Goal: Browse casually: Explore the website without a specific task or goal

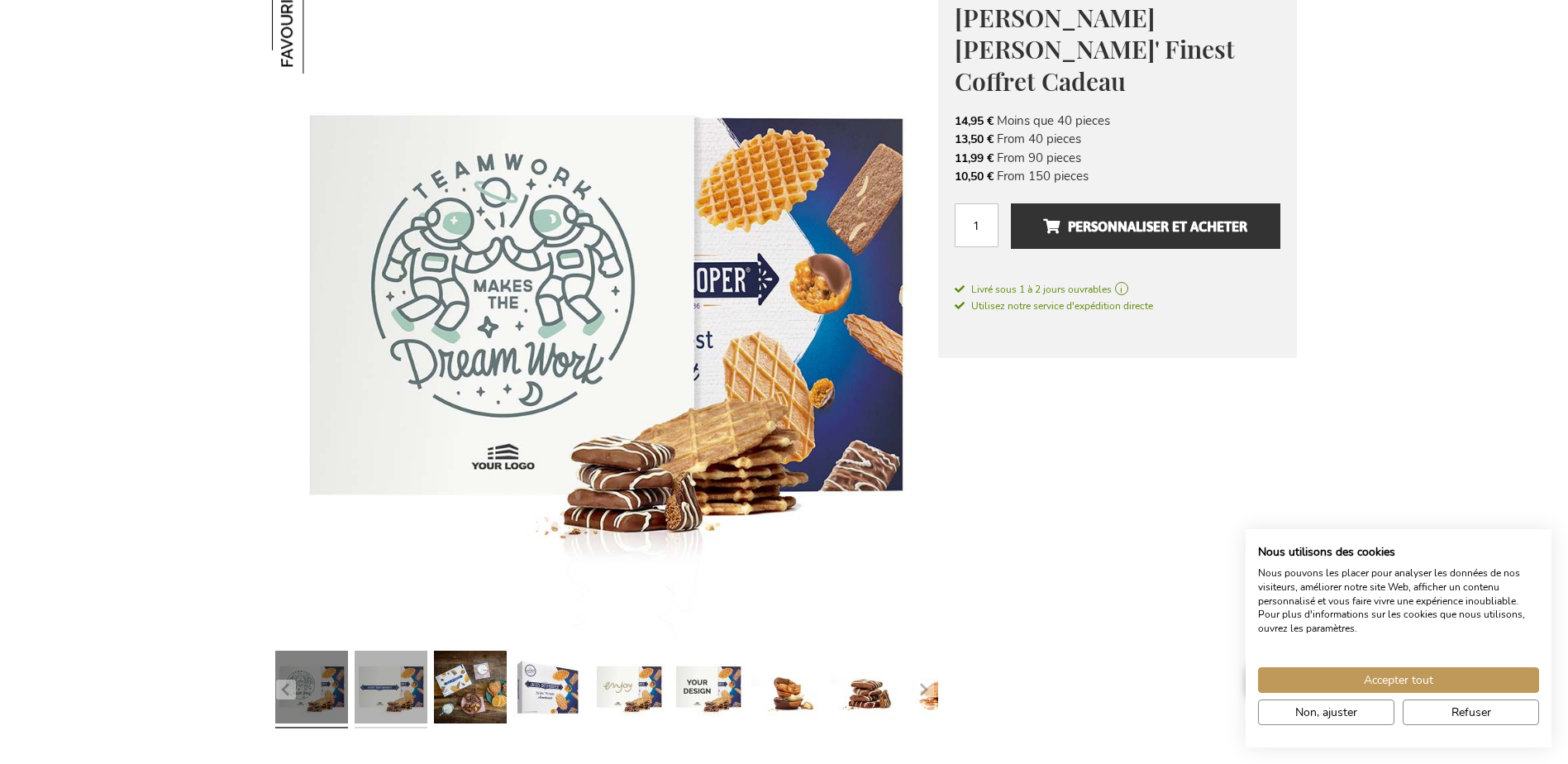
click at [378, 687] on link at bounding box center [391, 689] width 73 height 91
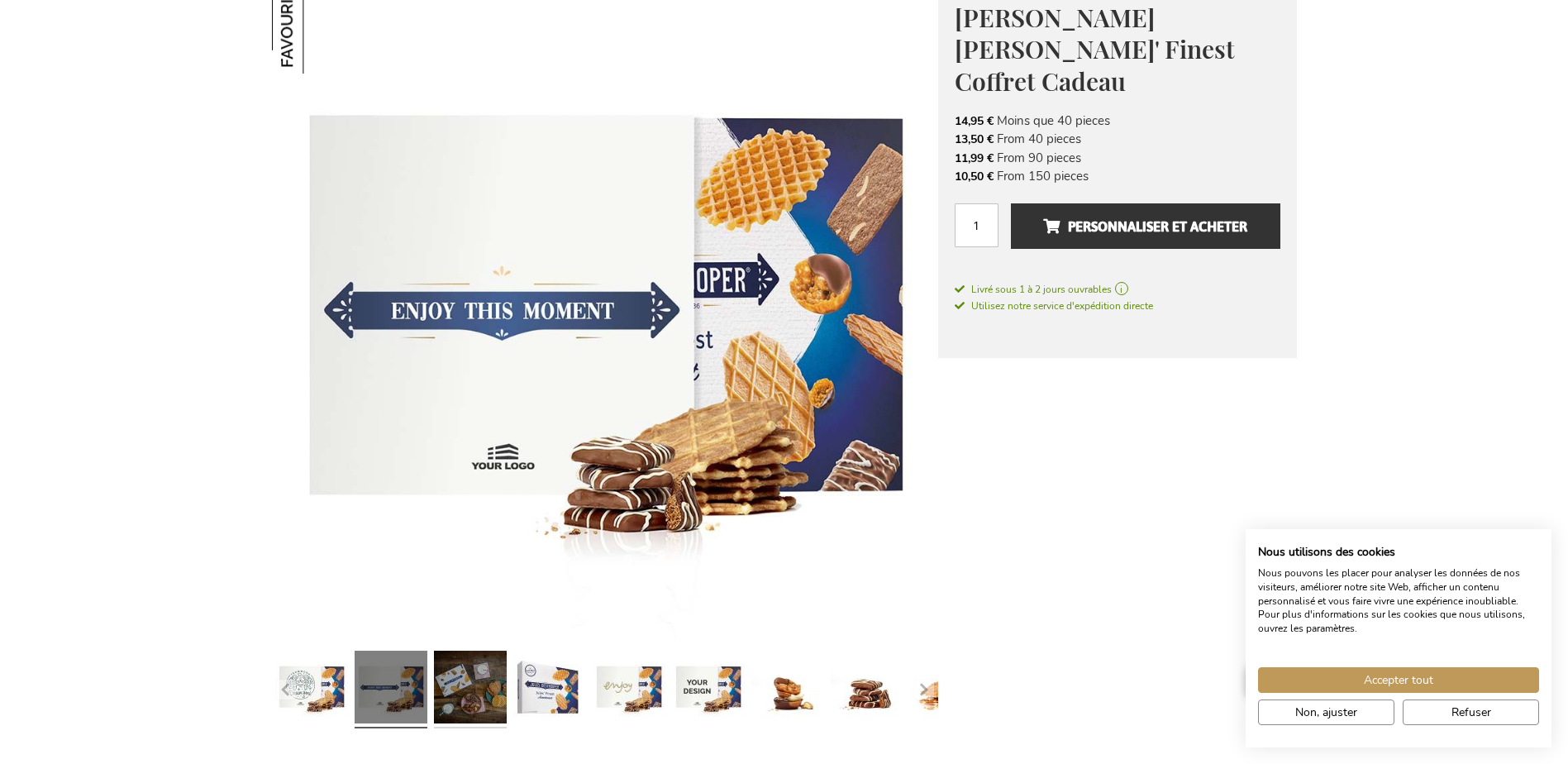
click at [493, 685] on link at bounding box center [471, 689] width 73 height 91
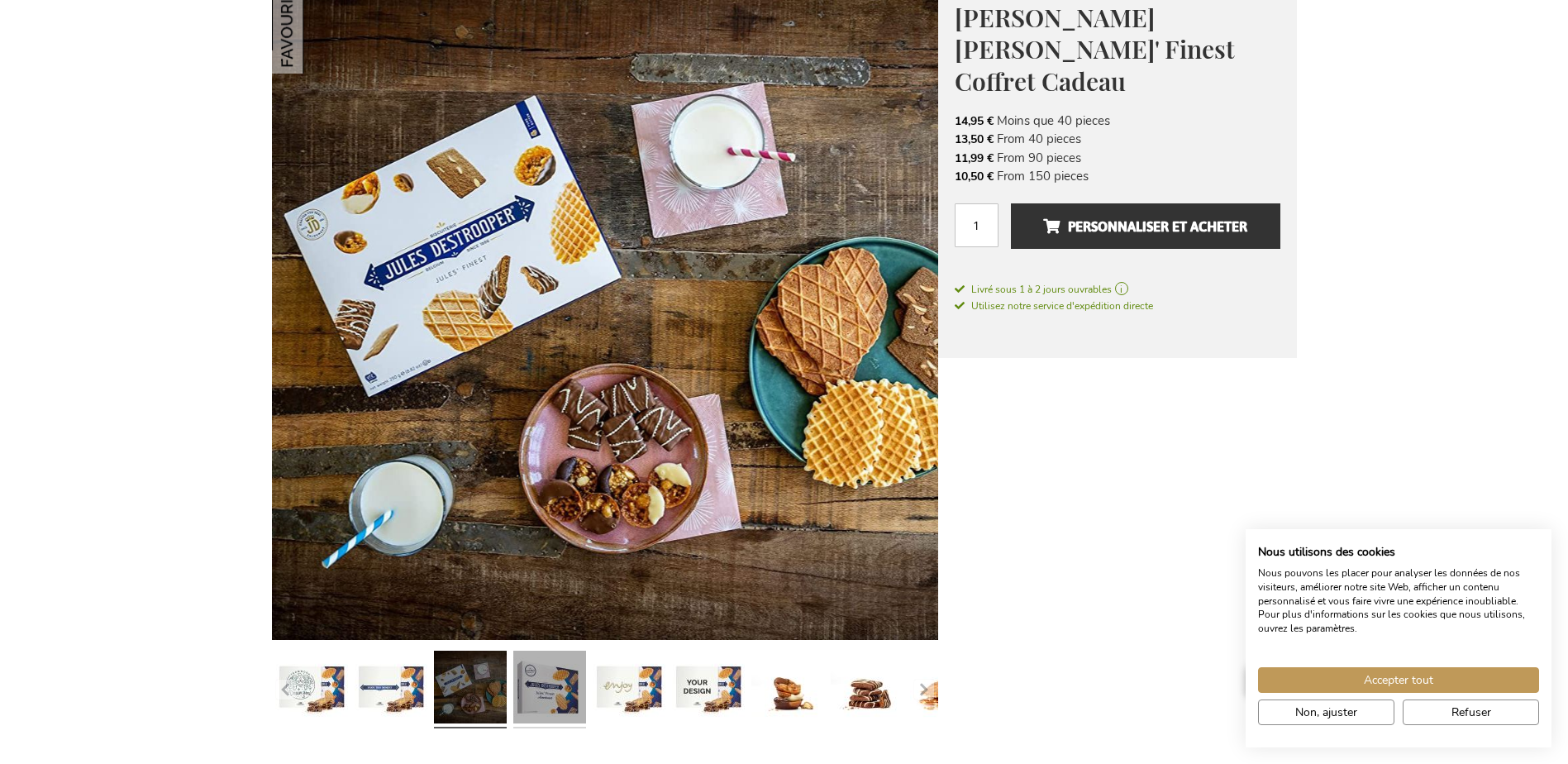
click at [567, 677] on link at bounding box center [550, 689] width 73 height 91
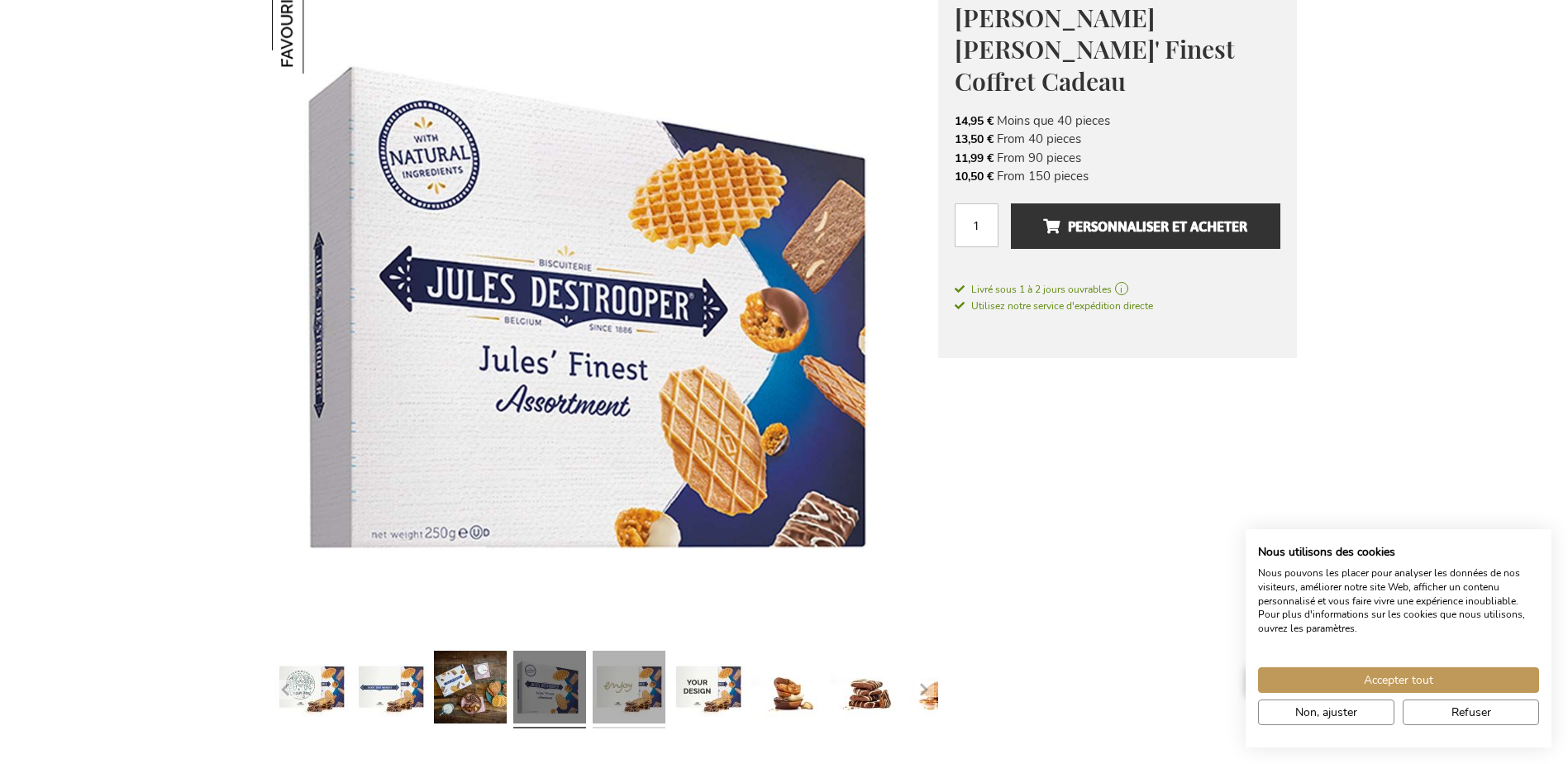
click at [625, 683] on link at bounding box center [629, 689] width 73 height 91
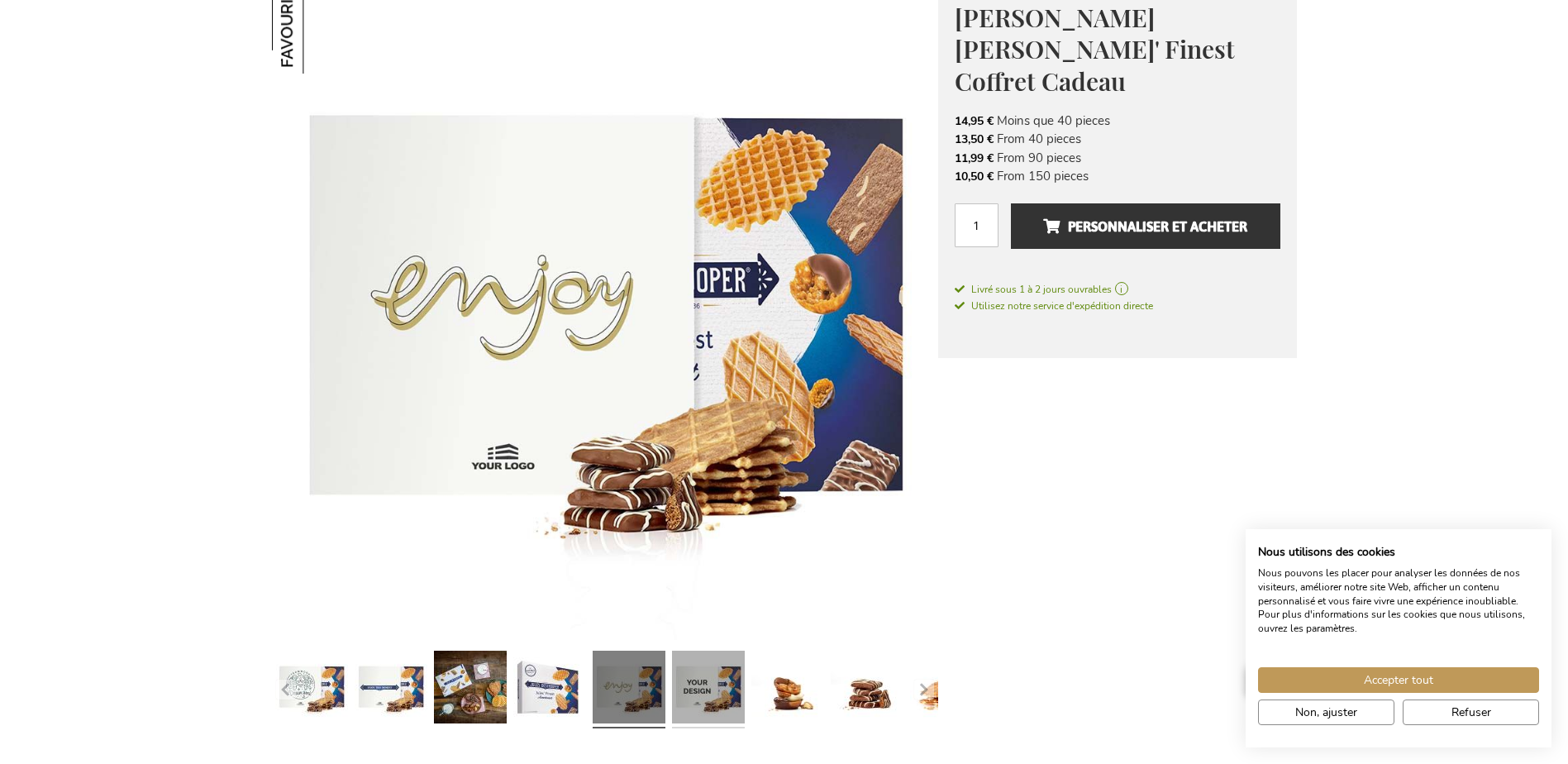
click at [709, 681] on link at bounding box center [708, 689] width 73 height 91
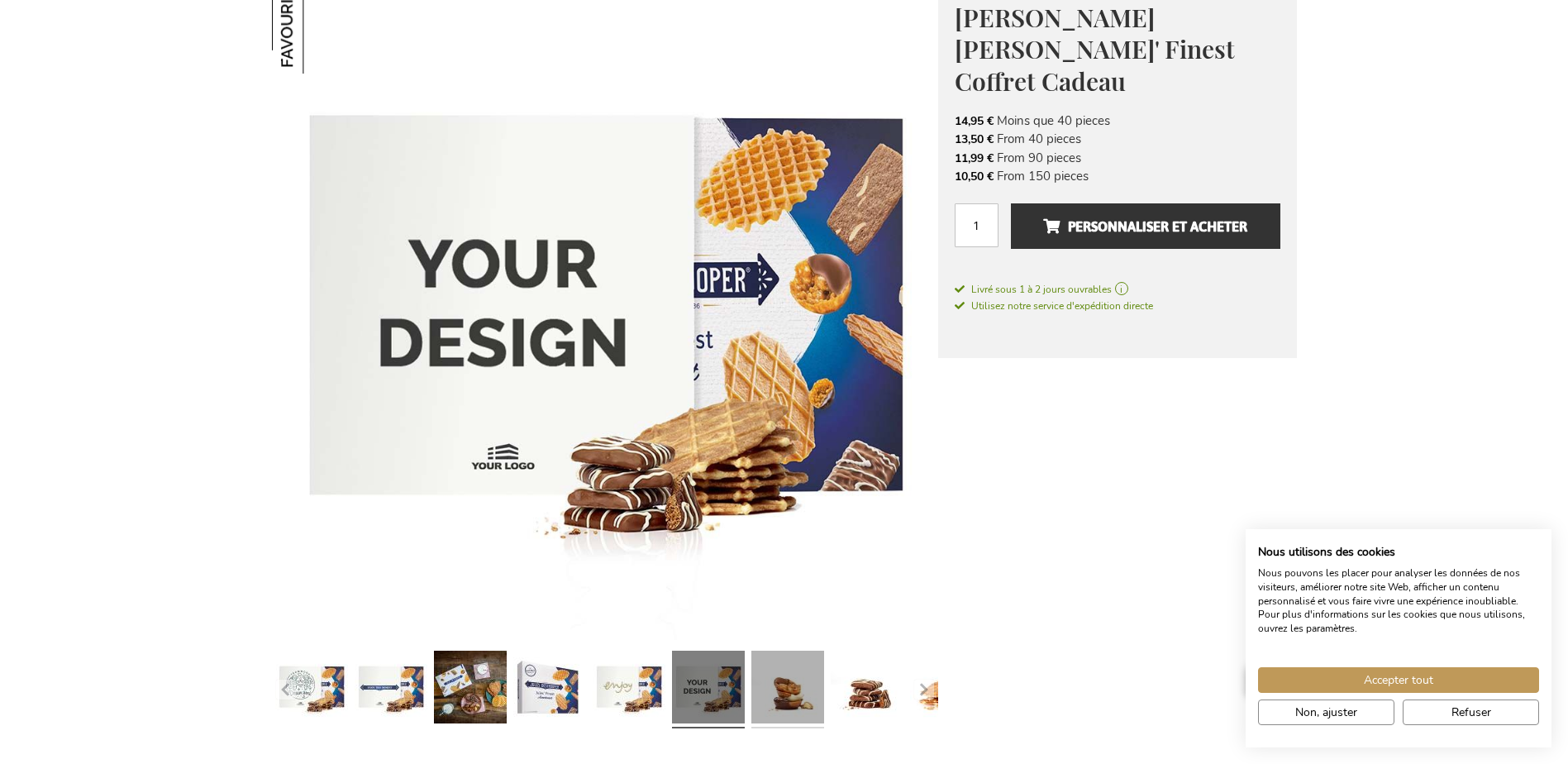
click at [778, 686] on link at bounding box center [788, 689] width 73 height 91
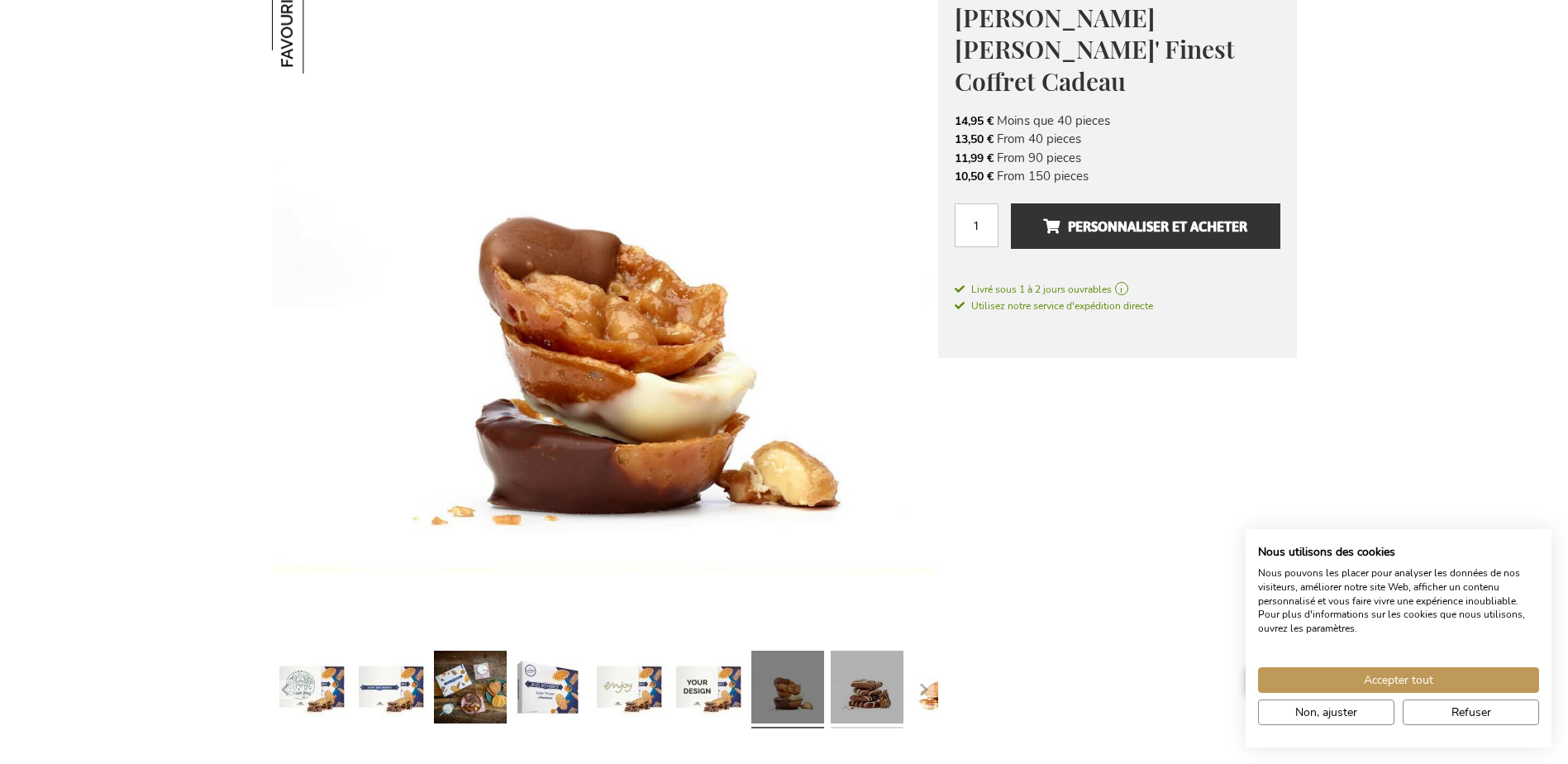
click at [872, 686] on link at bounding box center [868, 689] width 73 height 91
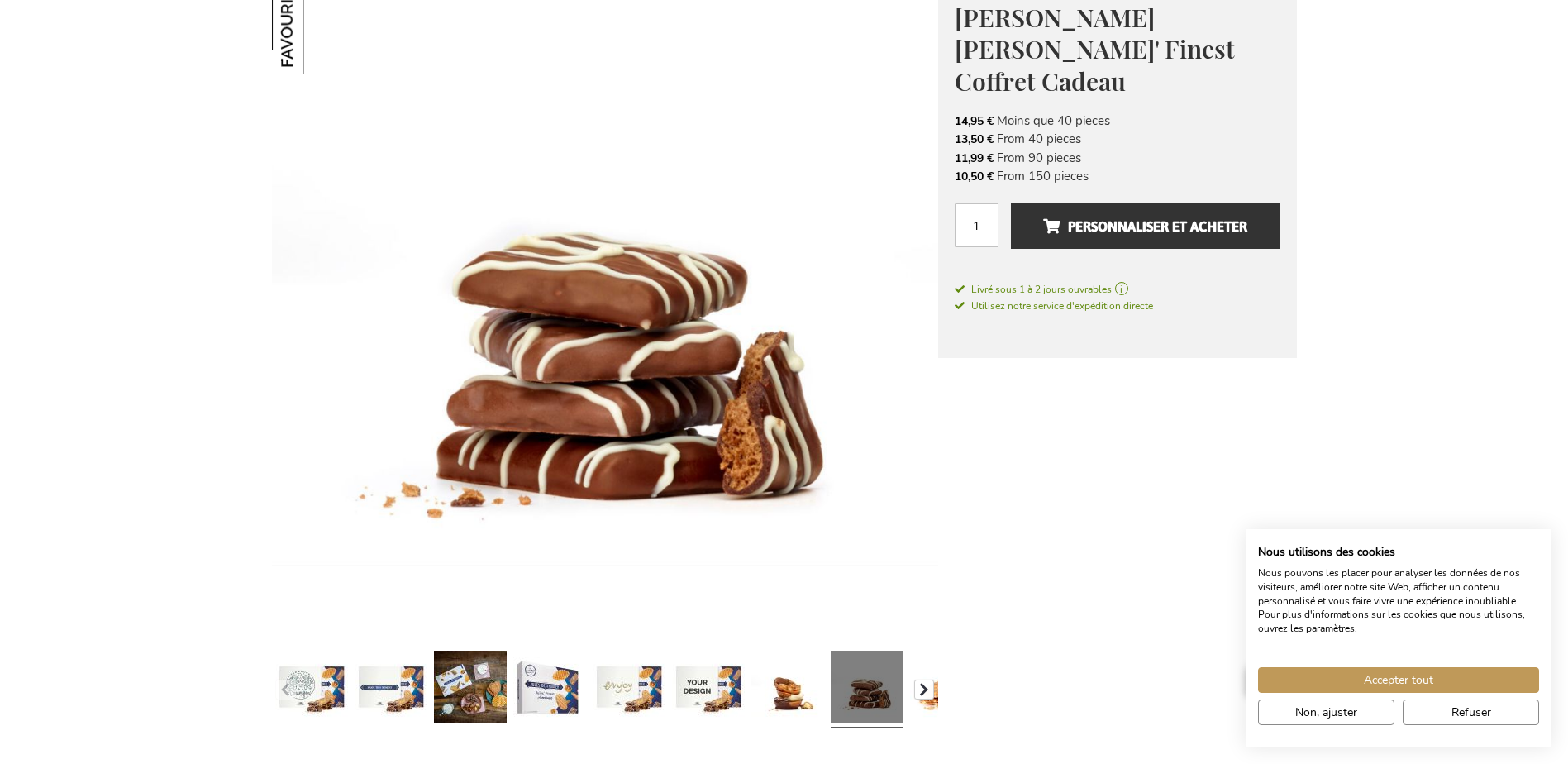
click at [920, 690] on button "button" at bounding box center [924, 689] width 20 height 20
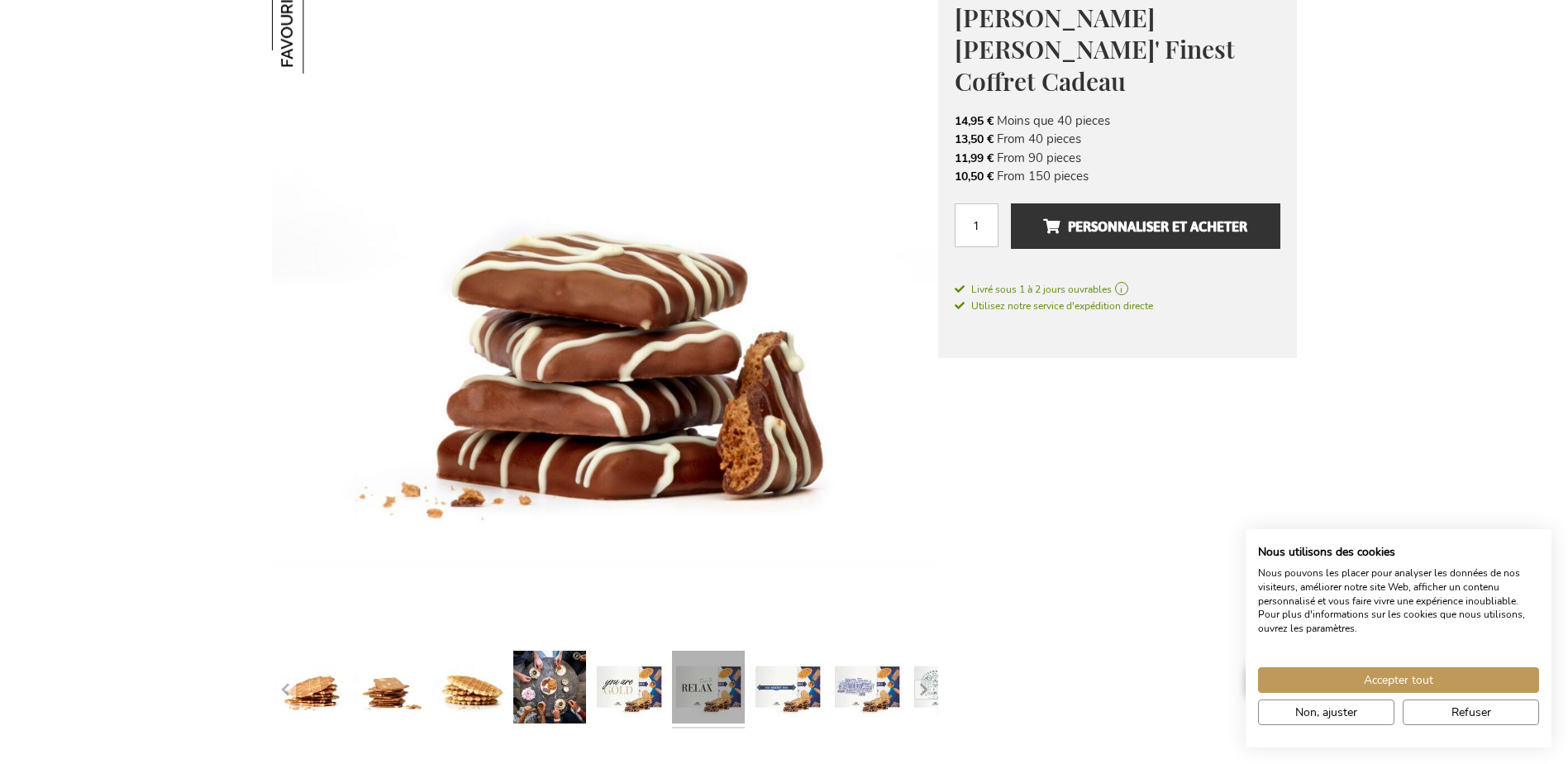
click at [711, 705] on link at bounding box center [708, 689] width 73 height 91
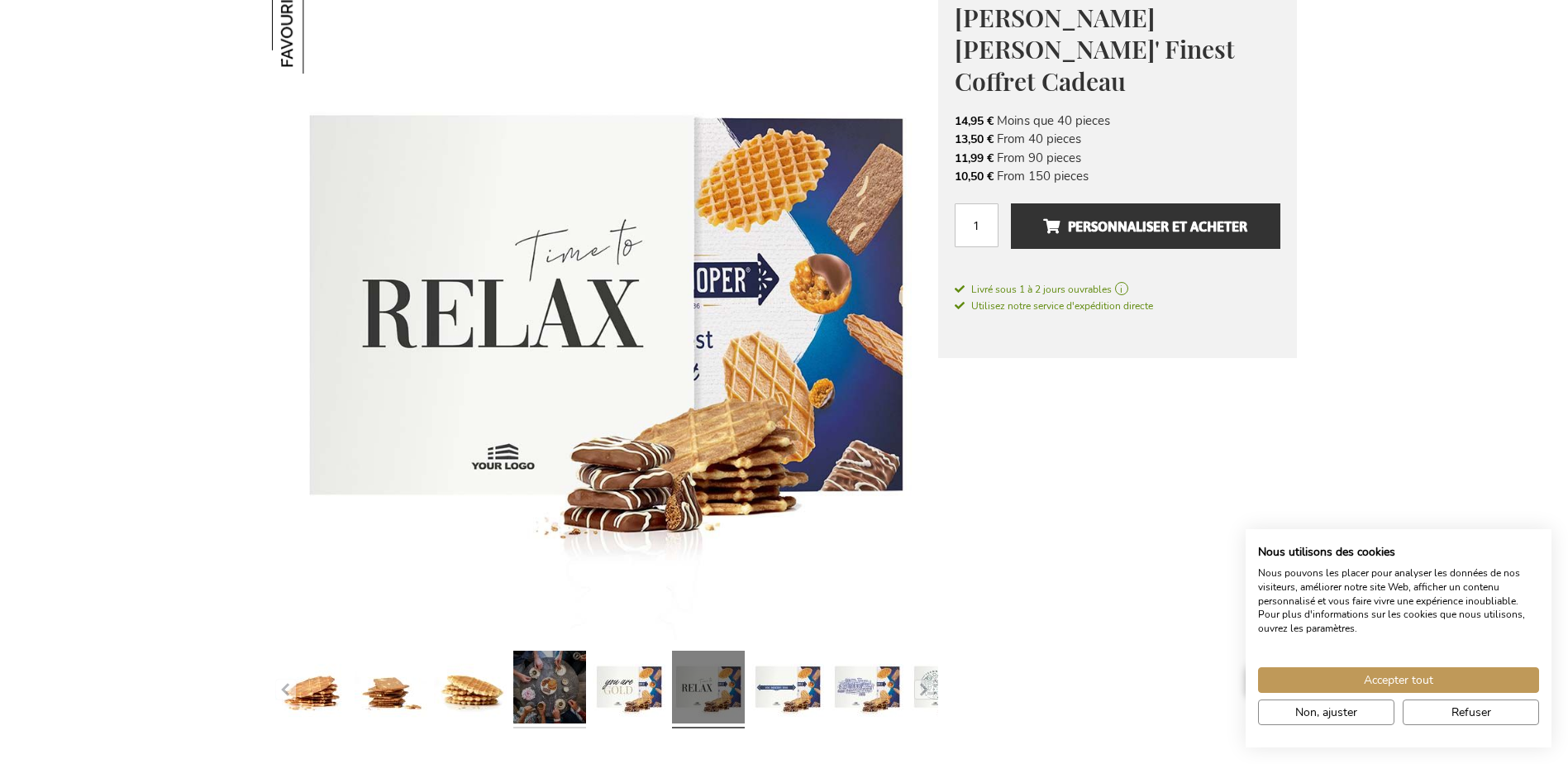
click at [550, 696] on link at bounding box center [550, 689] width 73 height 91
